Goal: Transaction & Acquisition: Purchase product/service

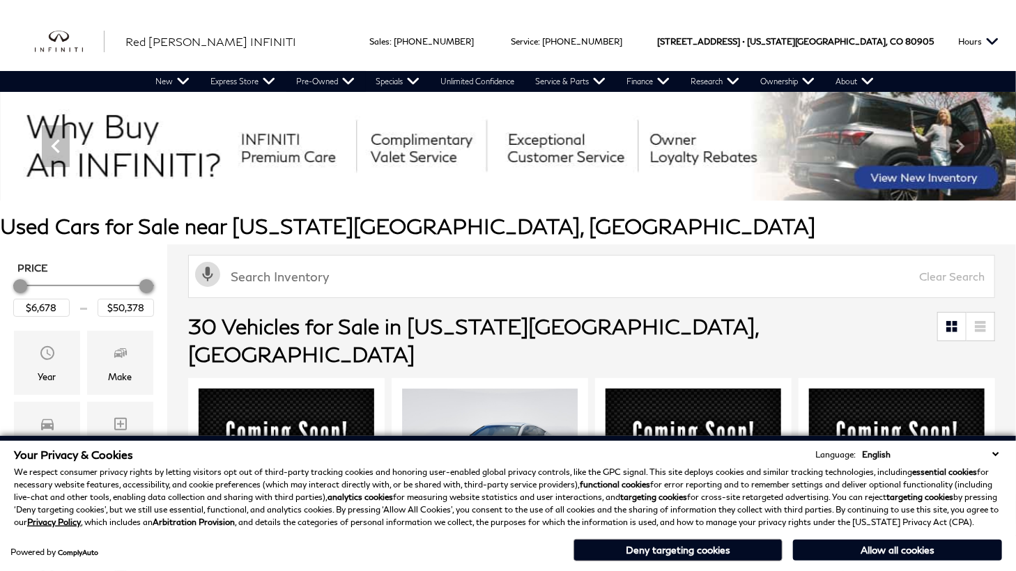
click at [991, 453] on select "English Spanish / Español English / [GEOGRAPHIC_DATA] Korean / 한국어 Vietnamese /…" at bounding box center [930, 454] width 144 height 13
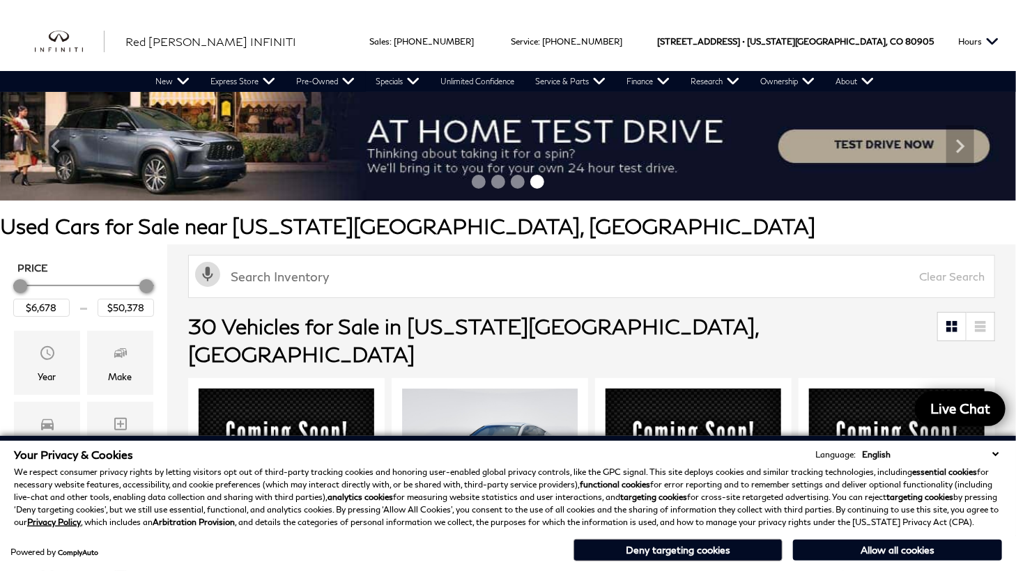
click at [853, 233] on h1 "Used Cars for Sale near [US_STATE][GEOGRAPHIC_DATA], [GEOGRAPHIC_DATA]" at bounding box center [508, 226] width 1016 height 23
click at [991, 454] on select "English Spanish / Español English / [GEOGRAPHIC_DATA] Korean / 한국어 Vietnamese /…" at bounding box center [930, 454] width 144 height 13
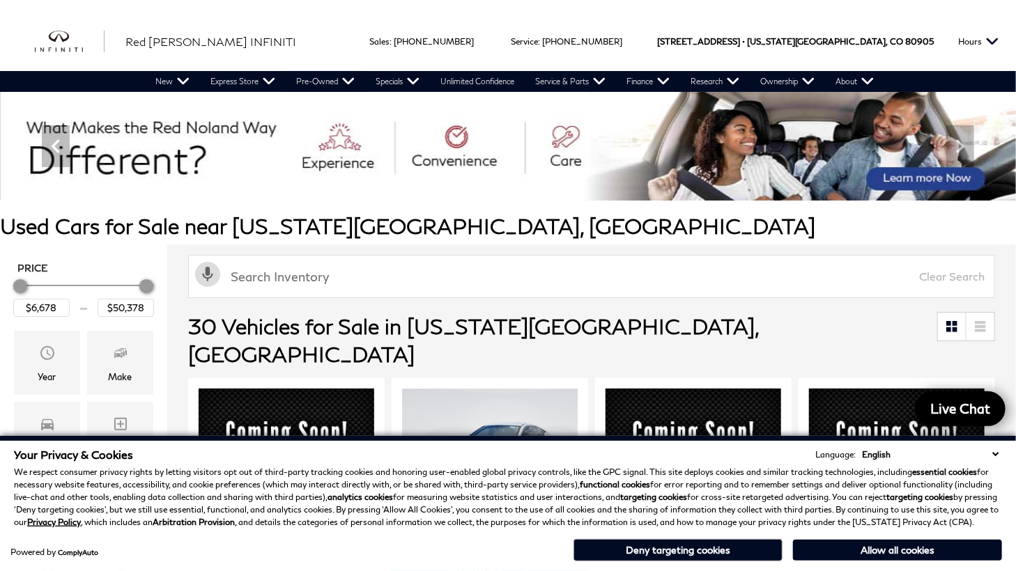
click at [849, 228] on h1 "Used Cars for Sale near [US_STATE][GEOGRAPHIC_DATA], [GEOGRAPHIC_DATA]" at bounding box center [508, 226] width 1016 height 23
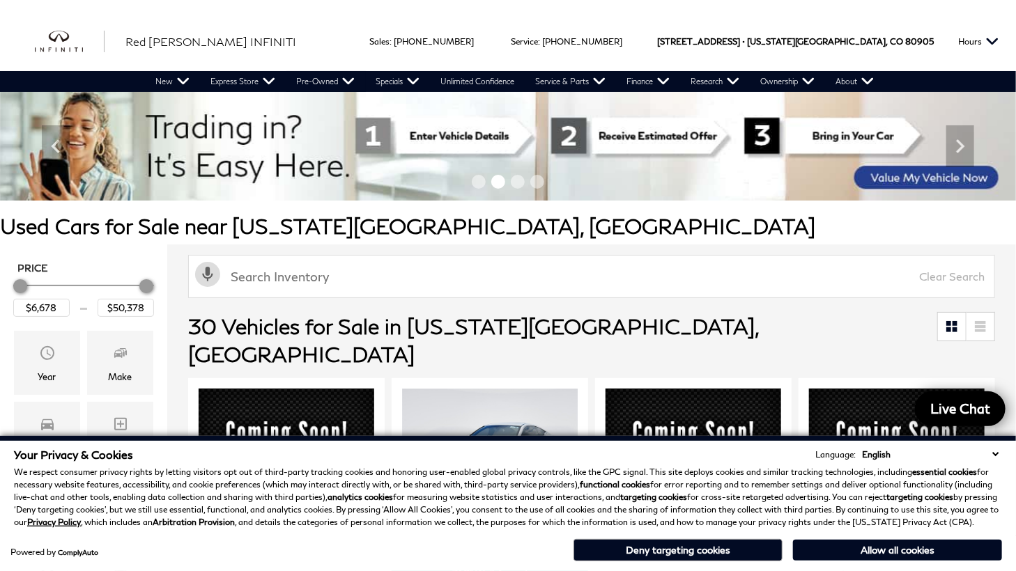
click at [994, 454] on select "English Spanish / Español English / [GEOGRAPHIC_DATA] Korean / 한국어 Vietnamese /…" at bounding box center [930, 454] width 144 height 13
click at [840, 235] on h1 "Used Cars for Sale near [US_STATE][GEOGRAPHIC_DATA], [GEOGRAPHIC_DATA]" at bounding box center [508, 226] width 1016 height 23
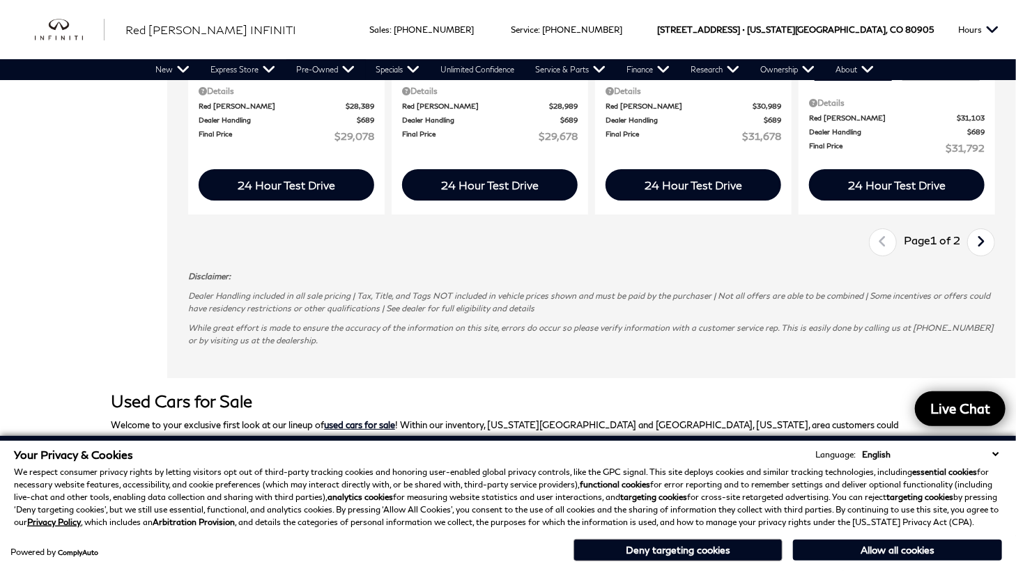
scroll to position [2352, 0]
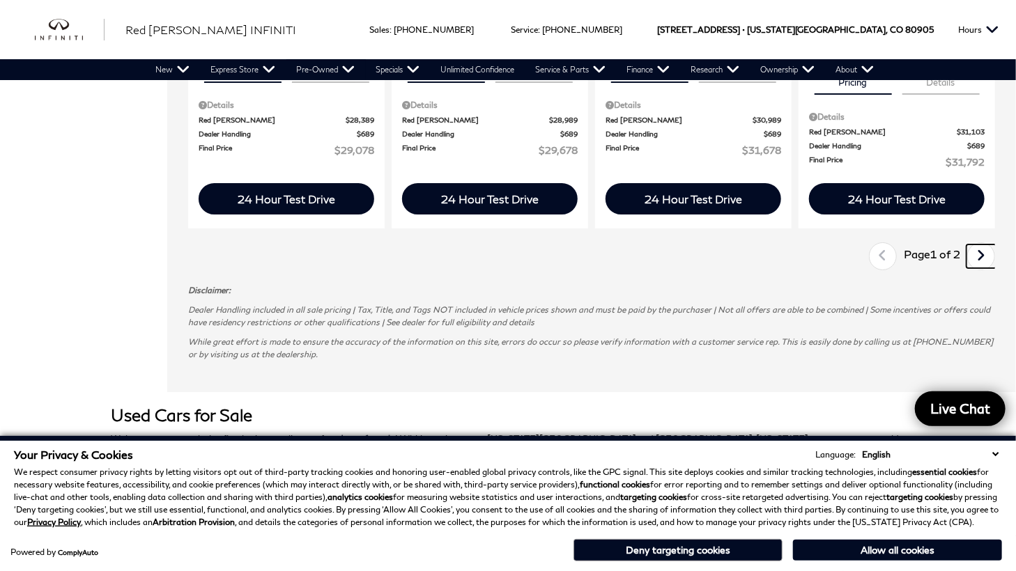
click at [986, 245] on icon "next page" at bounding box center [981, 256] width 9 height 22
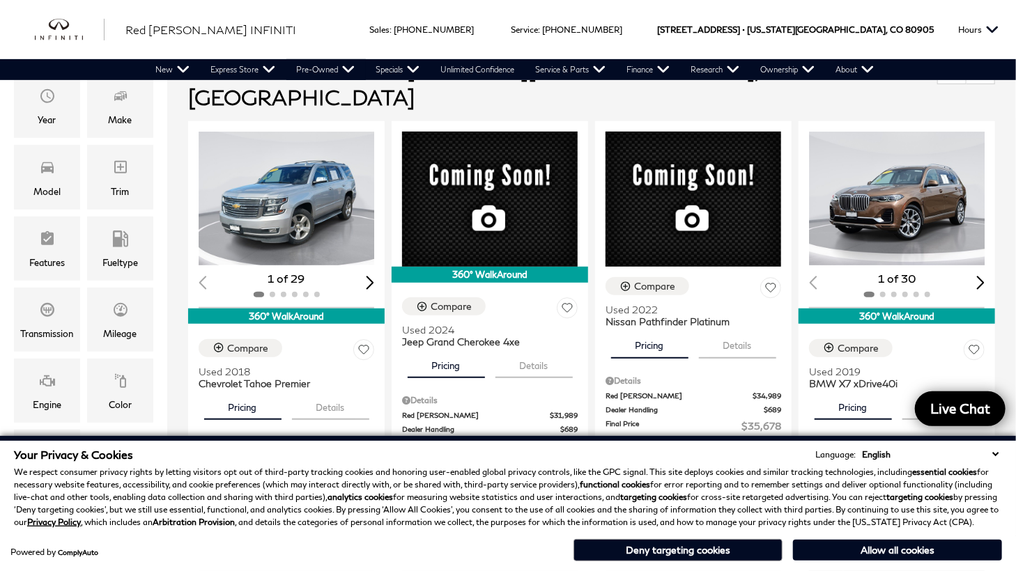
scroll to position [264, 0]
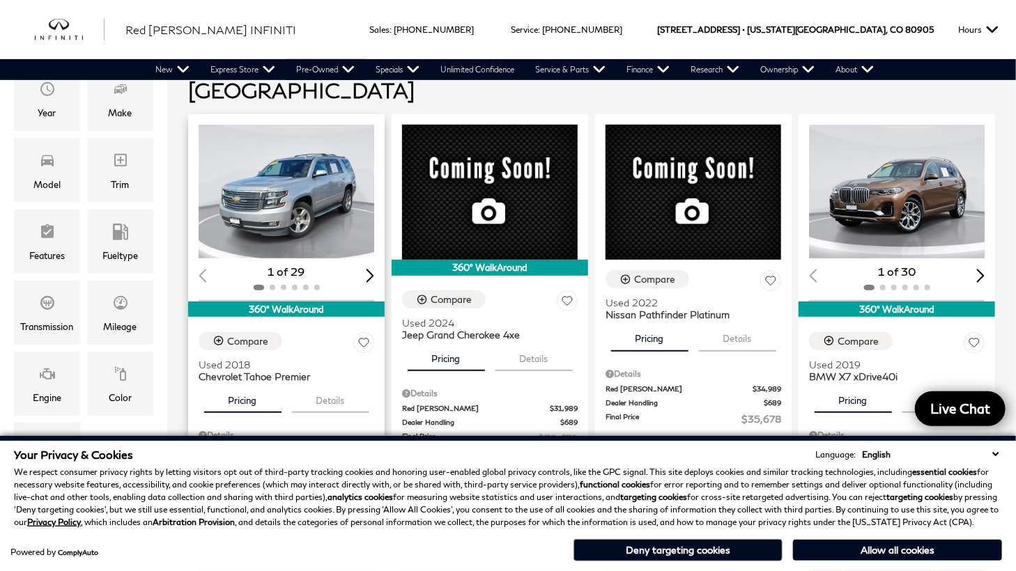
click at [374, 269] on div "Next slide" at bounding box center [370, 275] width 8 height 13
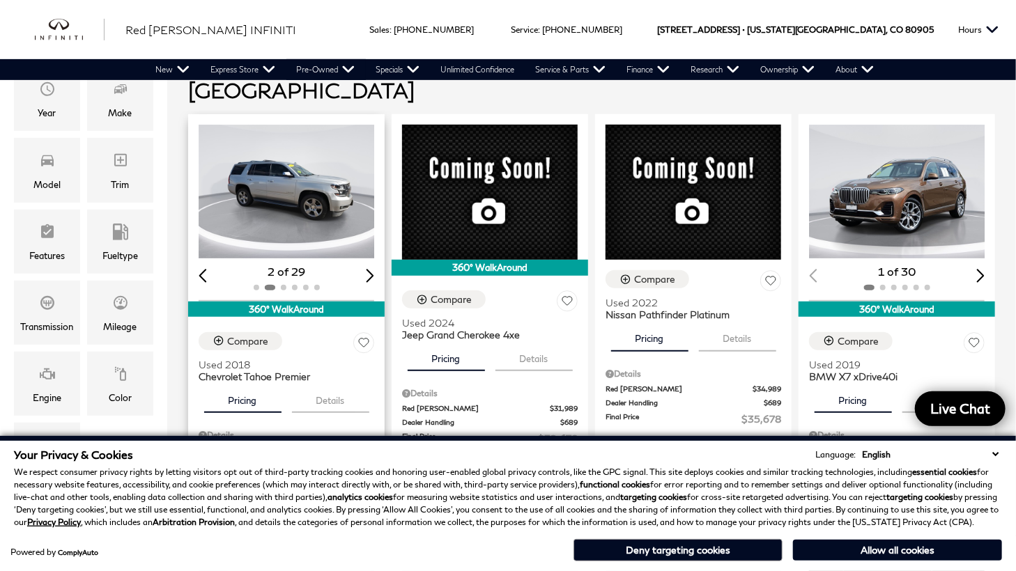
click at [374, 269] on div "Next slide" at bounding box center [370, 275] width 8 height 13
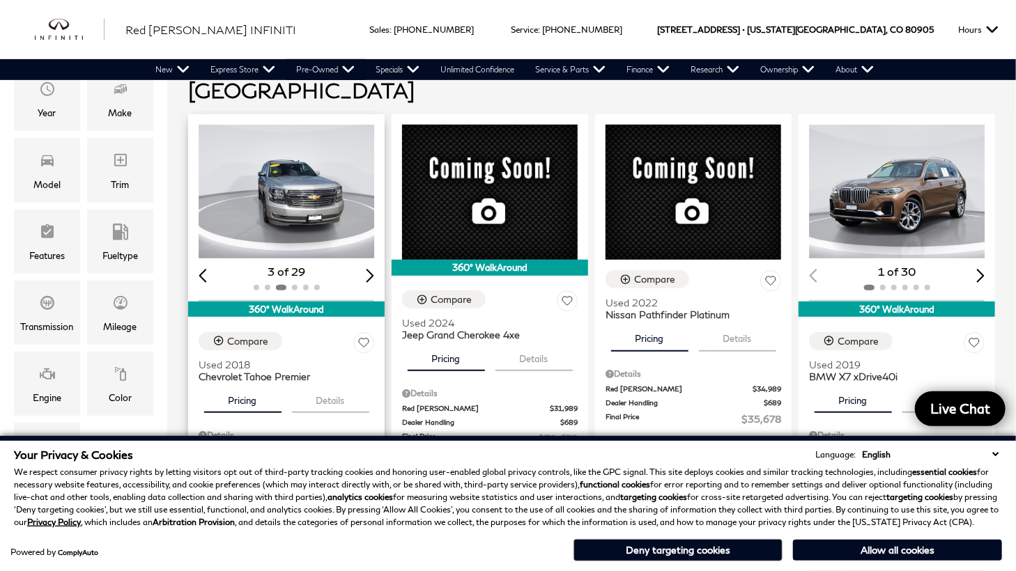
click at [374, 269] on div "Next slide" at bounding box center [370, 275] width 8 height 13
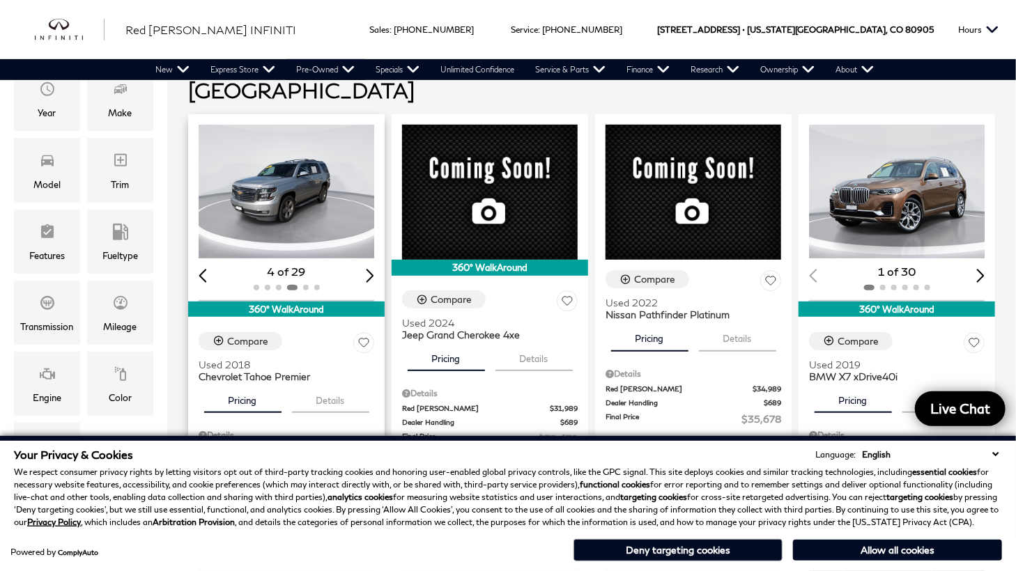
click at [374, 269] on div "Next slide" at bounding box center [370, 275] width 8 height 13
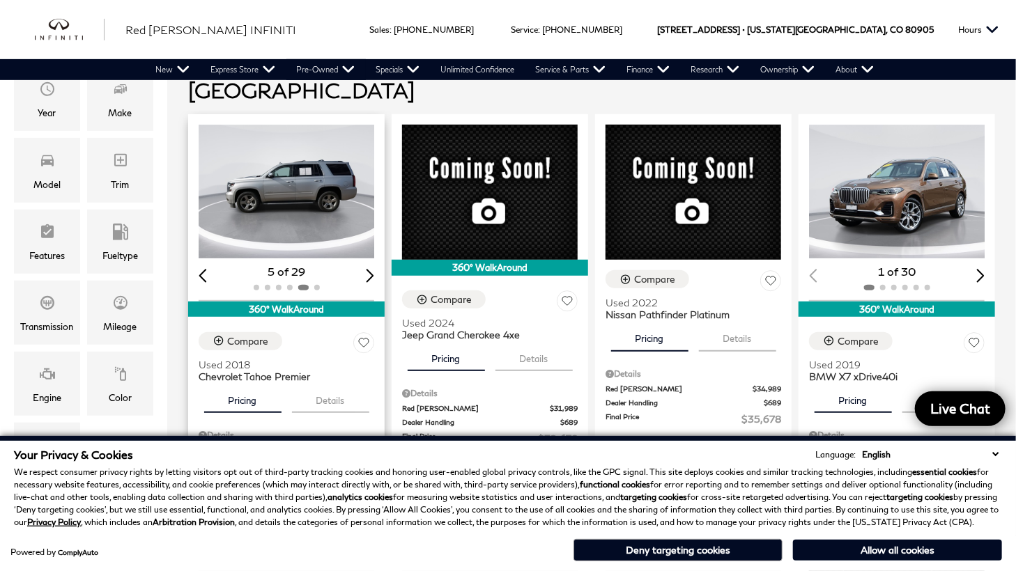
click at [374, 269] on div "Next slide" at bounding box center [370, 275] width 8 height 13
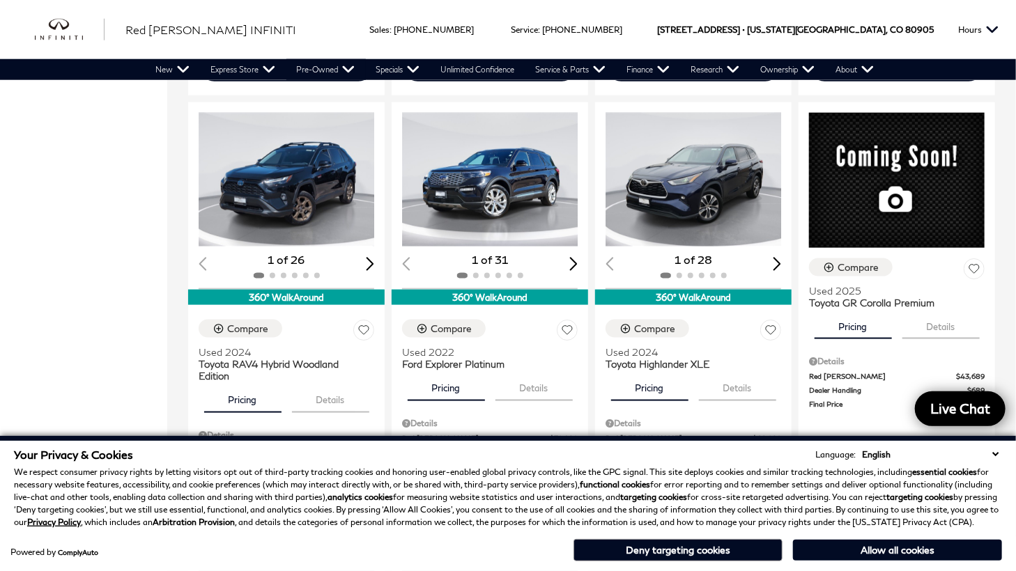
scroll to position [702, 0]
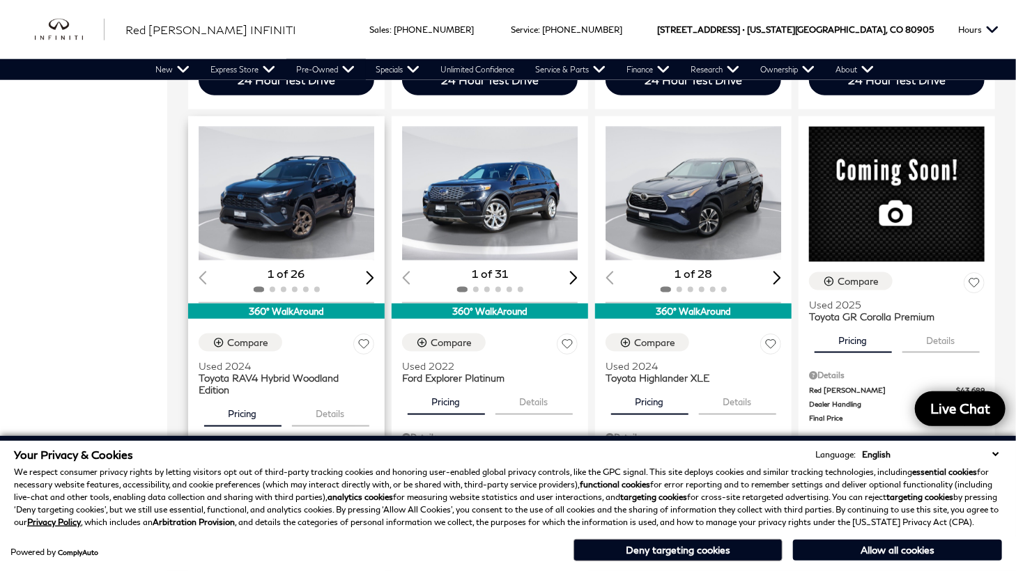
click at [373, 271] on div "Next slide" at bounding box center [370, 277] width 8 height 13
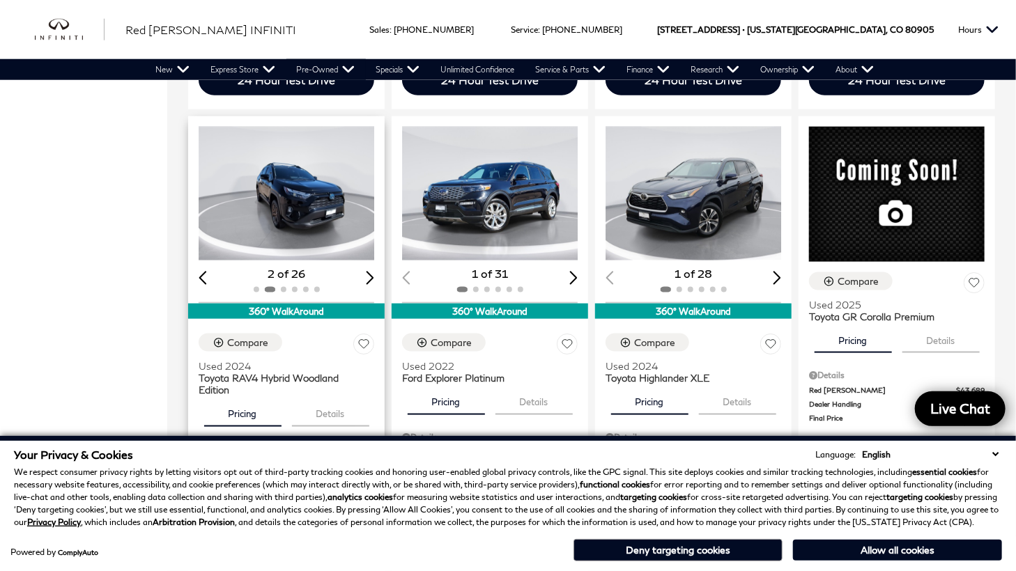
click at [373, 271] on div "Next slide" at bounding box center [370, 277] width 8 height 13
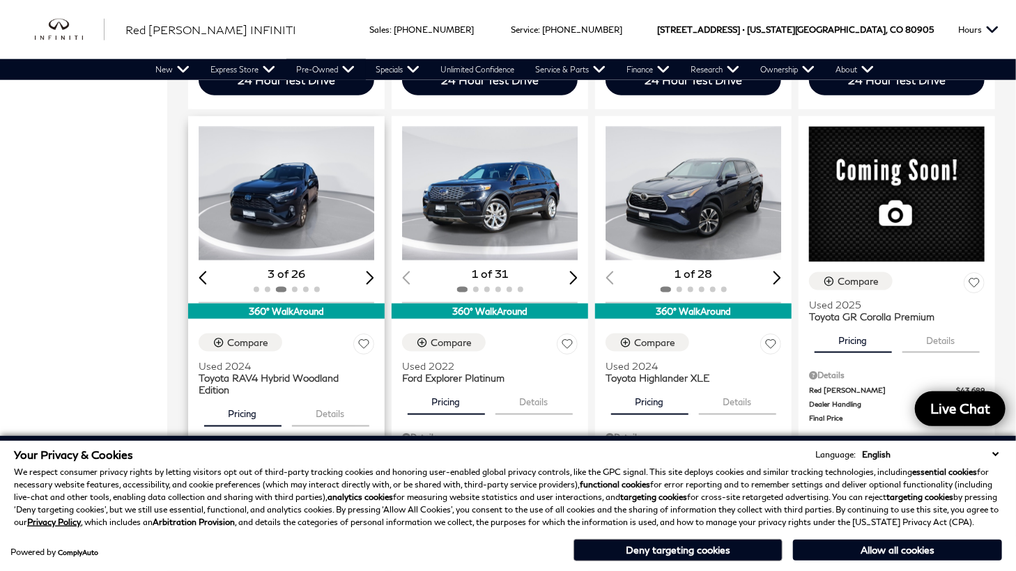
click at [373, 271] on div "Next slide" at bounding box center [370, 277] width 8 height 13
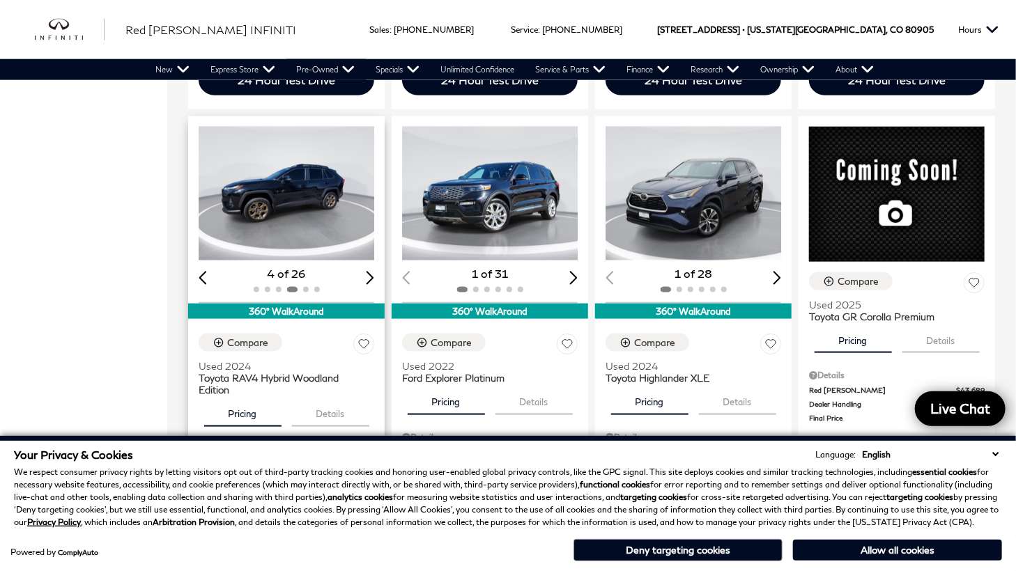
click at [373, 271] on div "Next slide" at bounding box center [370, 277] width 8 height 13
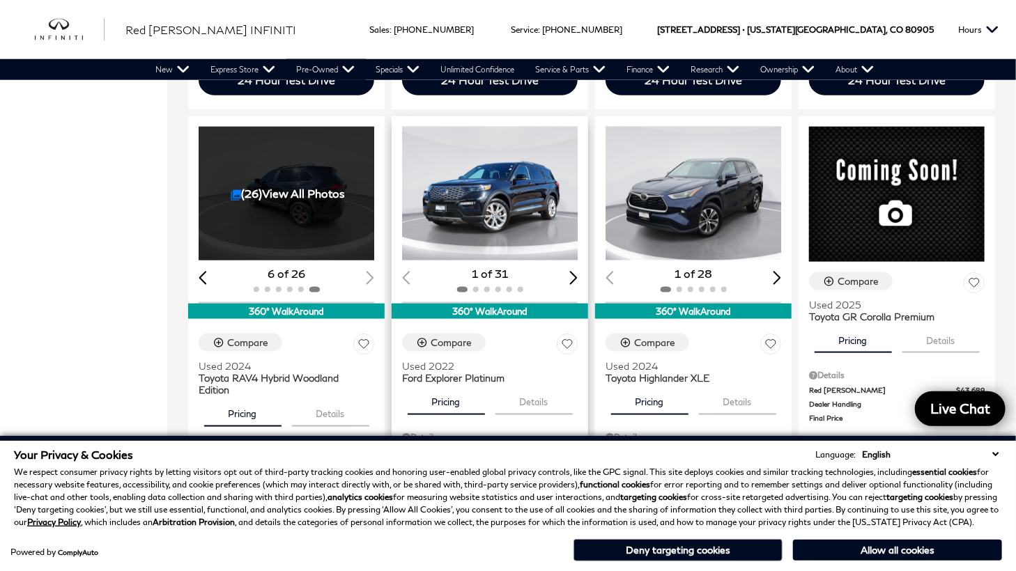
click at [578, 271] on div "Next slide" at bounding box center [573, 277] width 8 height 13
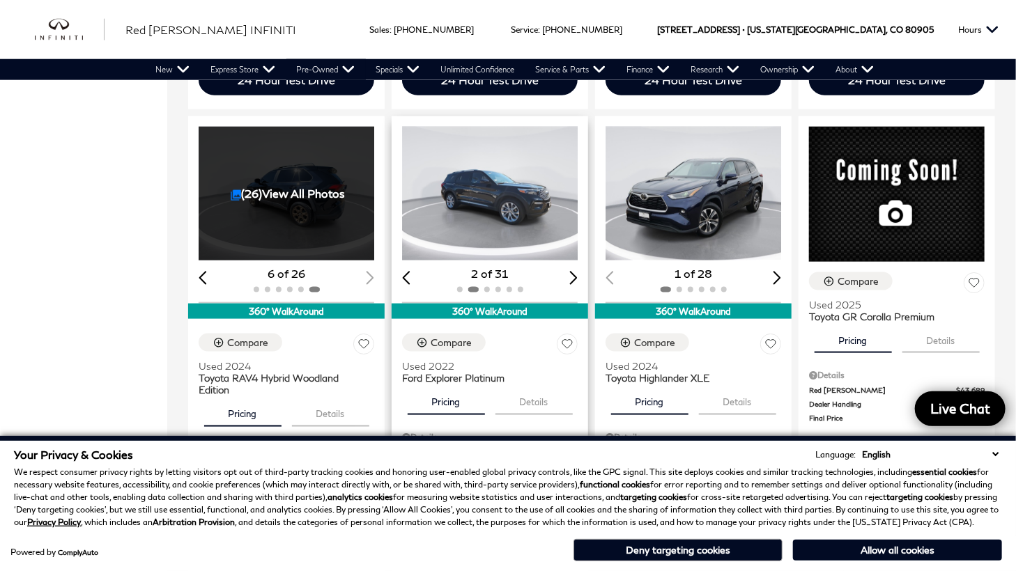
click at [578, 271] on div "Next slide" at bounding box center [573, 277] width 8 height 13
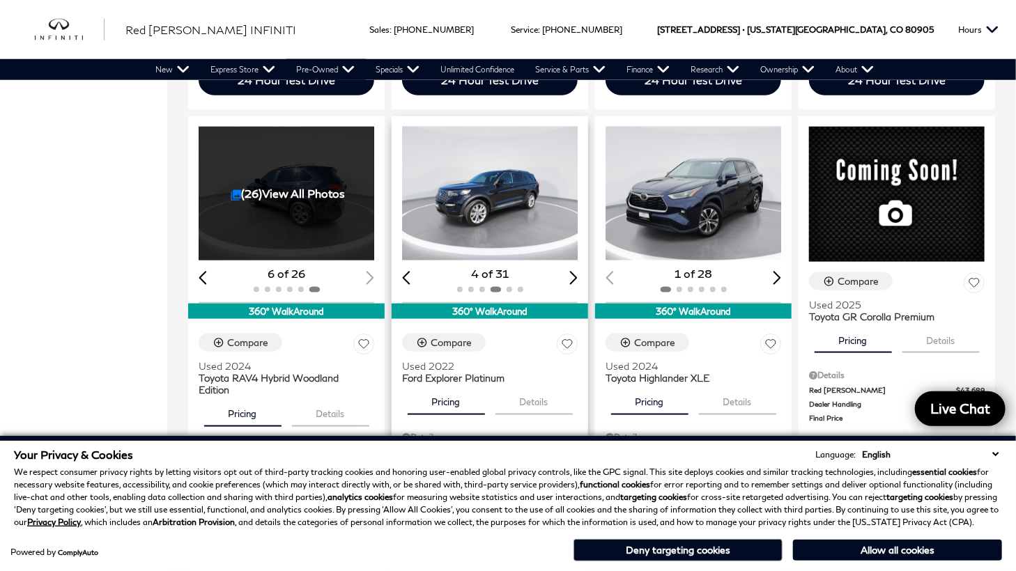
click at [578, 271] on div "Next slide" at bounding box center [573, 277] width 8 height 13
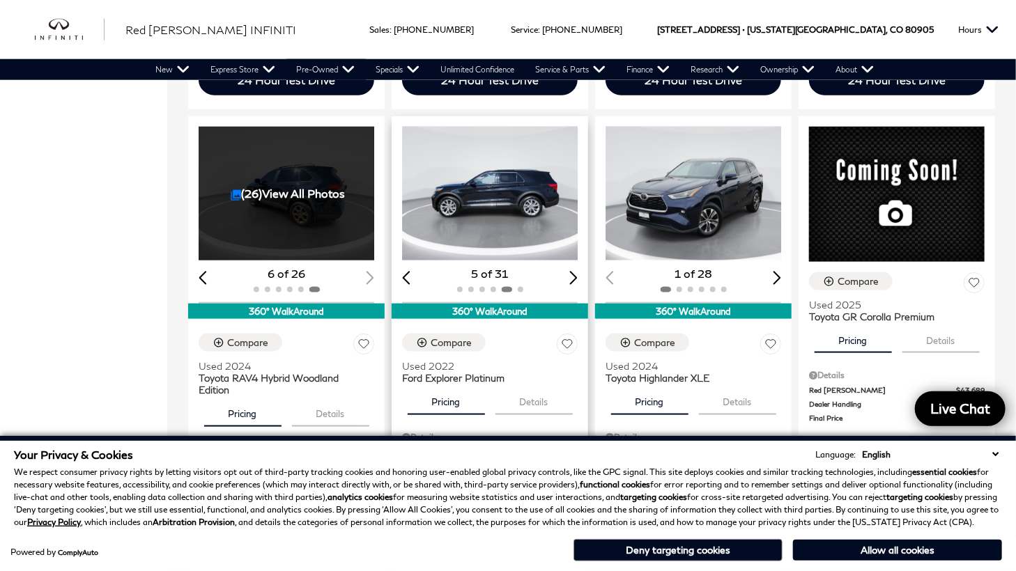
click at [578, 271] on div "Next slide" at bounding box center [573, 277] width 8 height 13
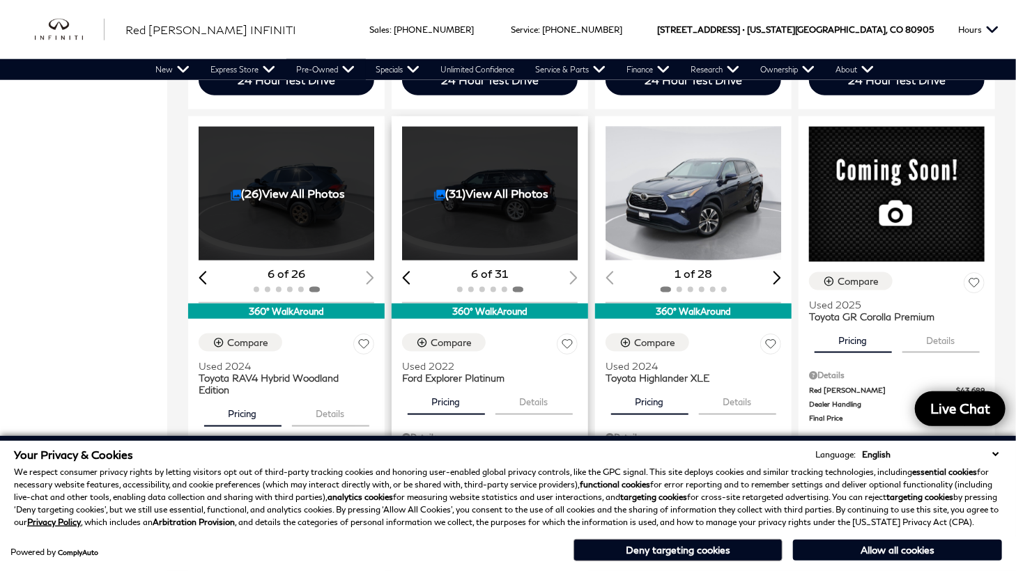
click at [578, 266] on div "6 of 31" at bounding box center [490, 273] width 176 height 15
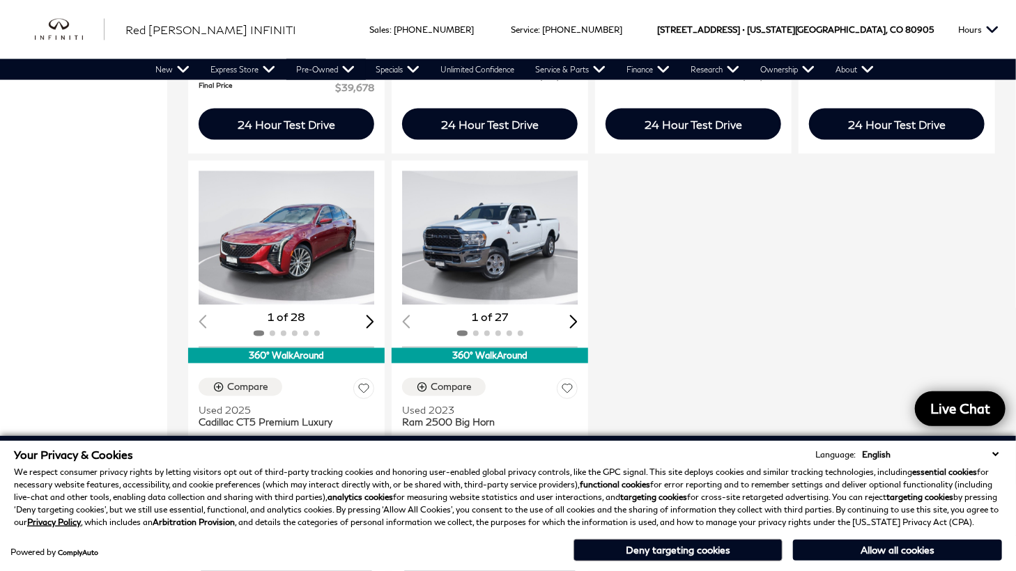
scroll to position [1104, 0]
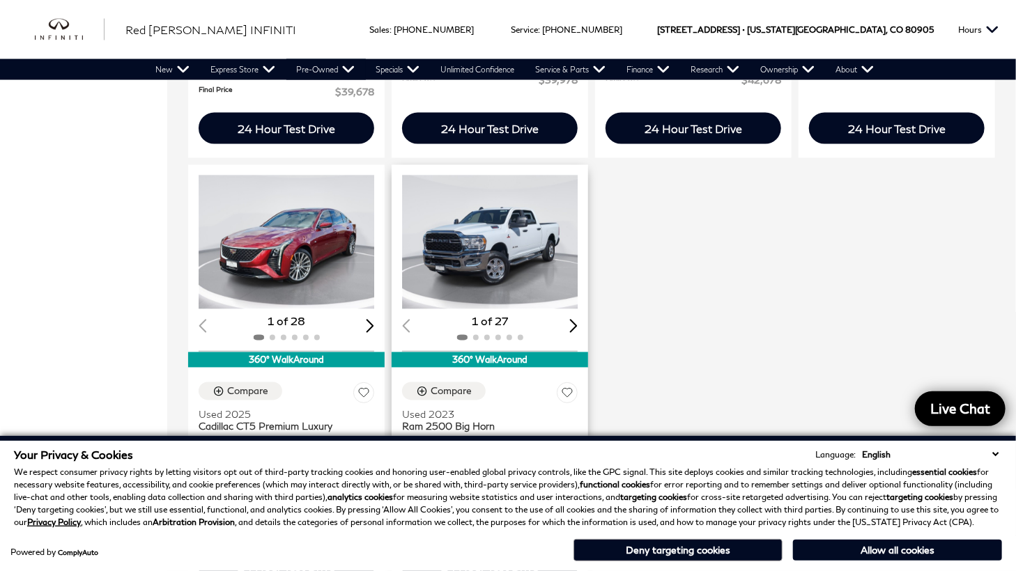
click at [578, 320] on div "Next slide" at bounding box center [573, 326] width 8 height 13
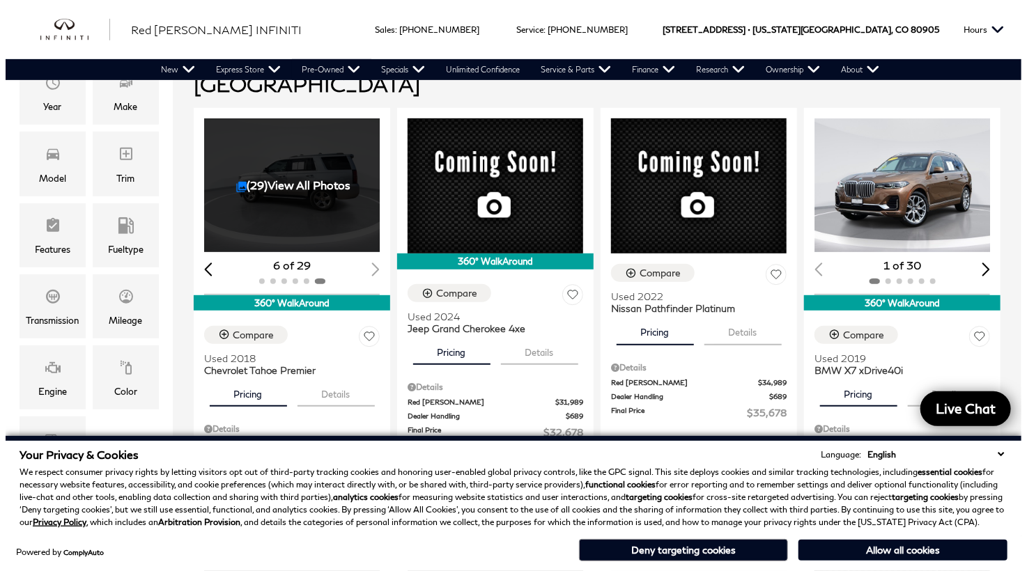
scroll to position [273, 0]
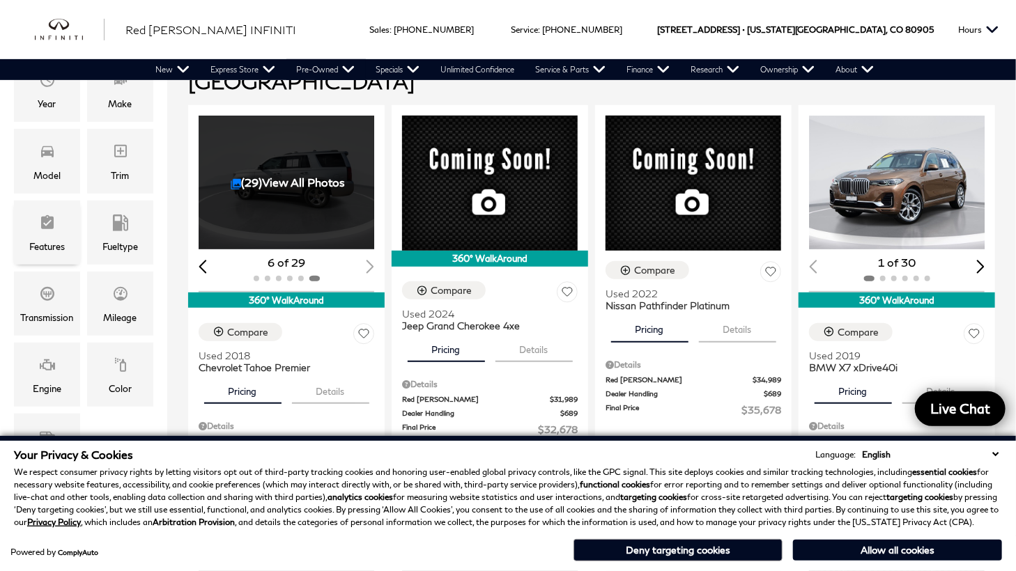
click at [41, 240] on div "Features" at bounding box center [47, 246] width 36 height 15
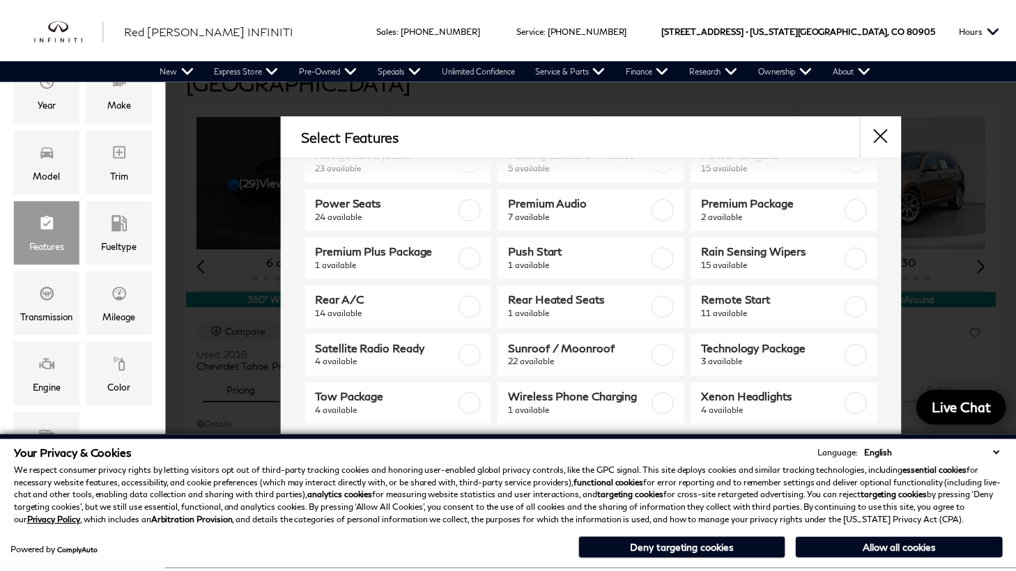
scroll to position [345, 0]
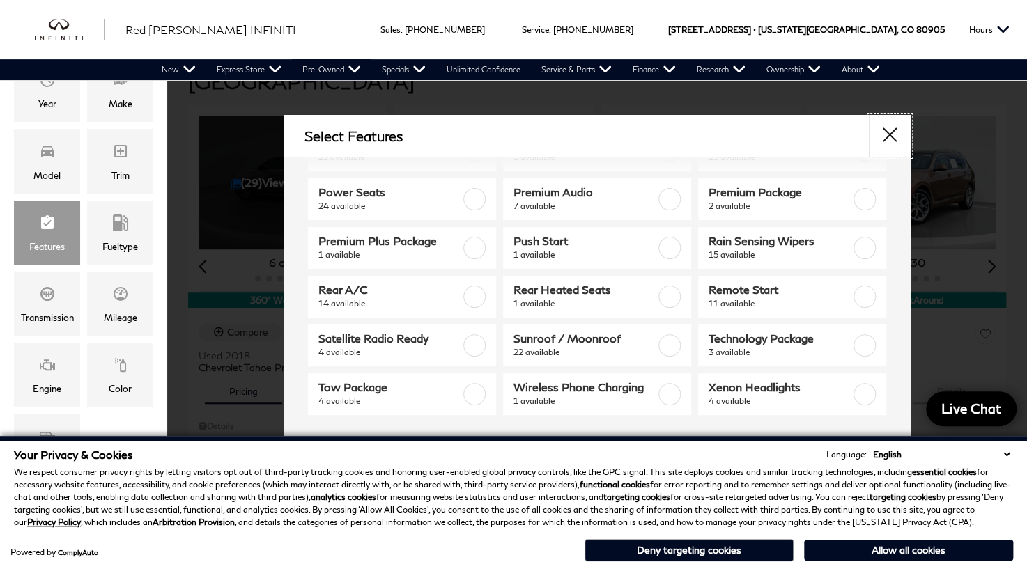
click at [888, 139] on button "close" at bounding box center [890, 136] width 42 height 42
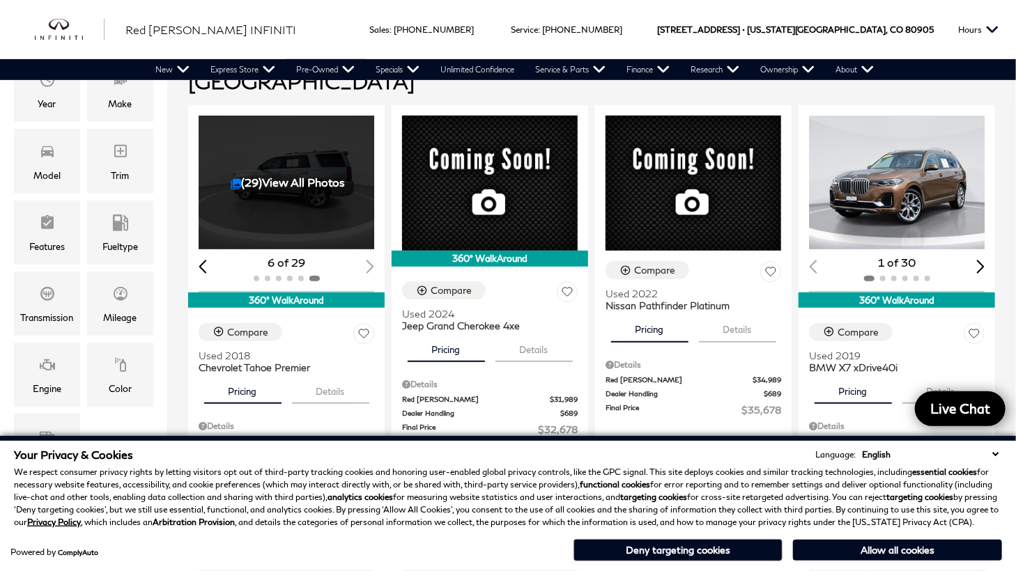
click at [994, 456] on select "English Spanish / Español English / [GEOGRAPHIC_DATA] Korean / 한국어 Vietnamese /…" at bounding box center [930, 454] width 144 height 13
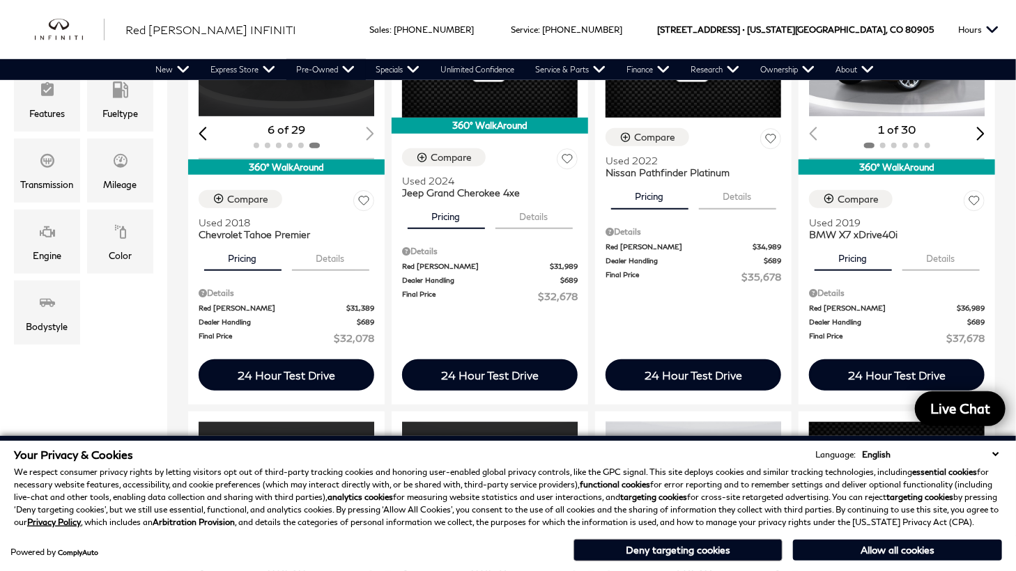
scroll to position [410, 0]
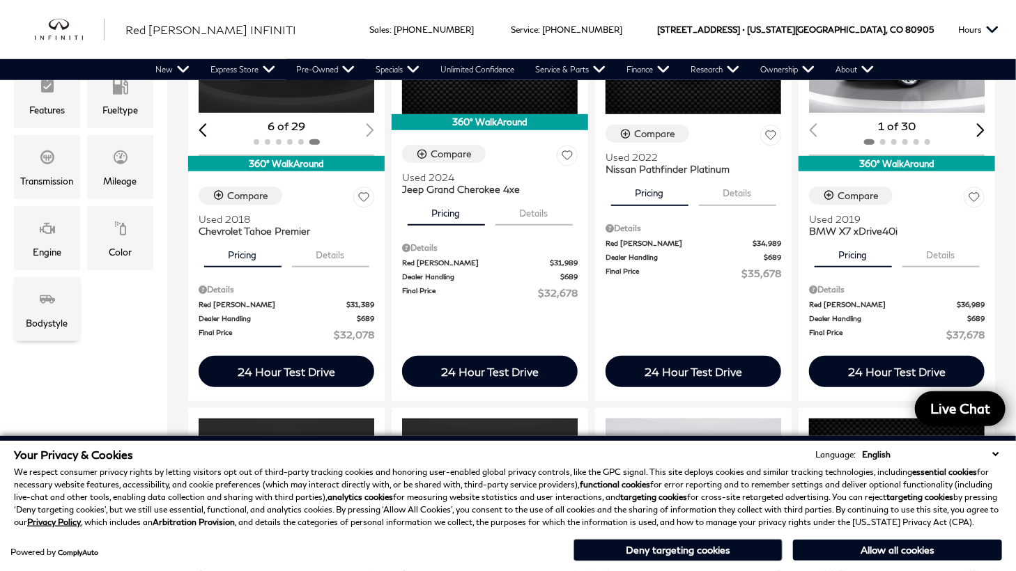
click at [44, 305] on icon "Bodystyle" at bounding box center [47, 299] width 17 height 17
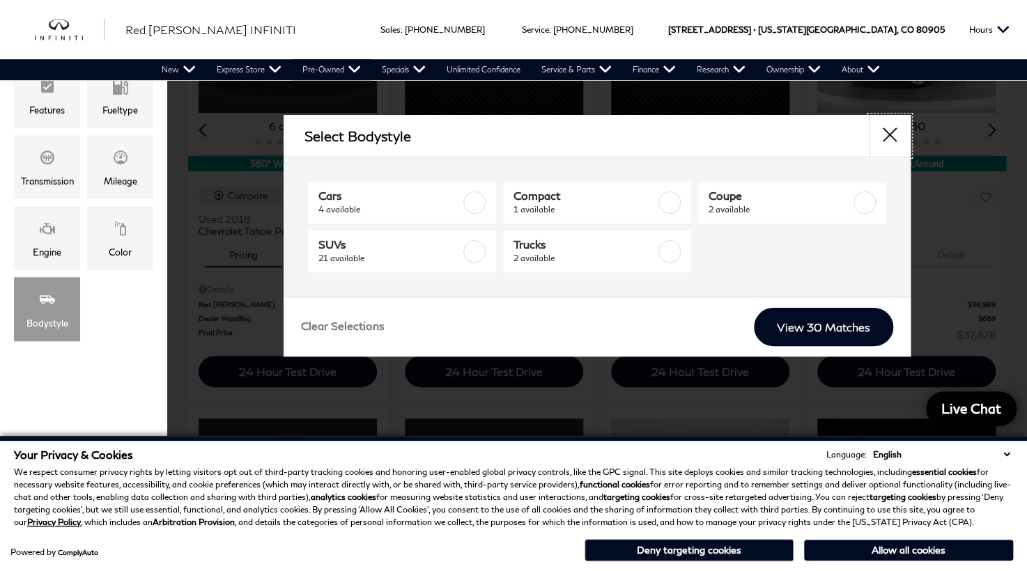
click at [891, 136] on button "close" at bounding box center [890, 136] width 42 height 42
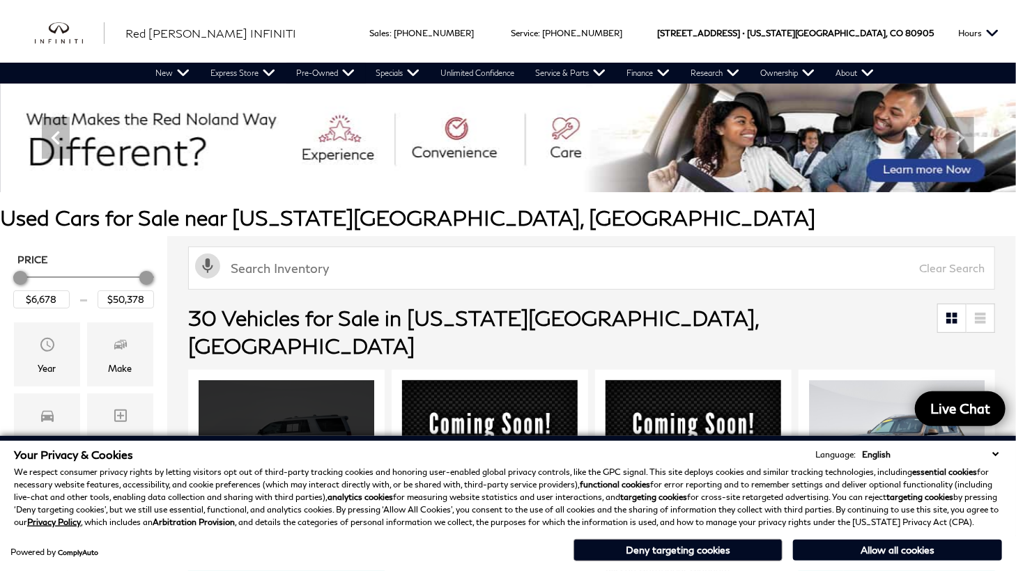
scroll to position [0, 0]
